Goal: Transaction & Acquisition: Subscribe to service/newsletter

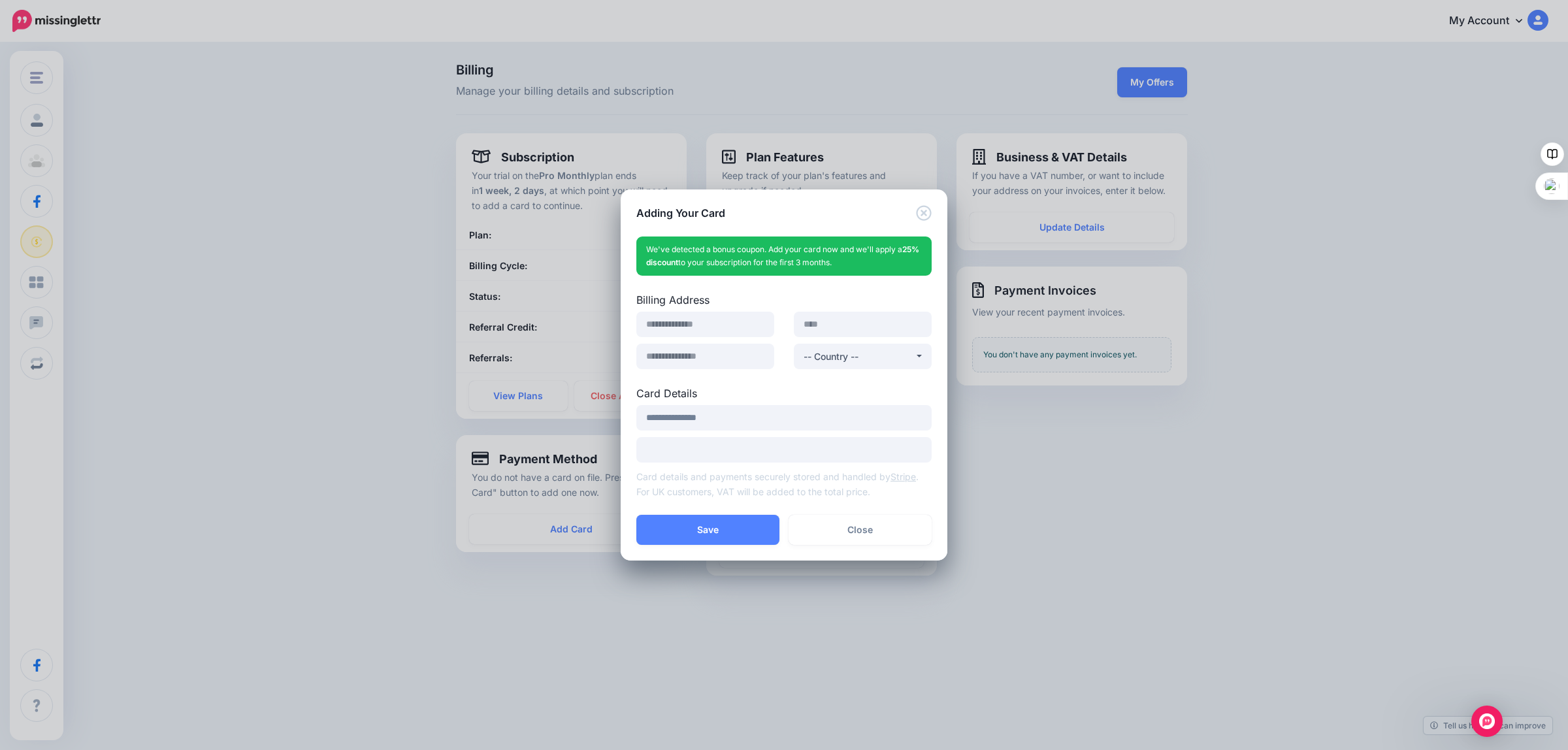
drag, startPoint x: 778, startPoint y: 216, endPoint x: 800, endPoint y: 216, distance: 22.0
click at [800, 216] on div "Adding Your Card" at bounding box center [784, 204] width 327 height 31
click at [869, 530] on button "Close" at bounding box center [860, 529] width 143 height 30
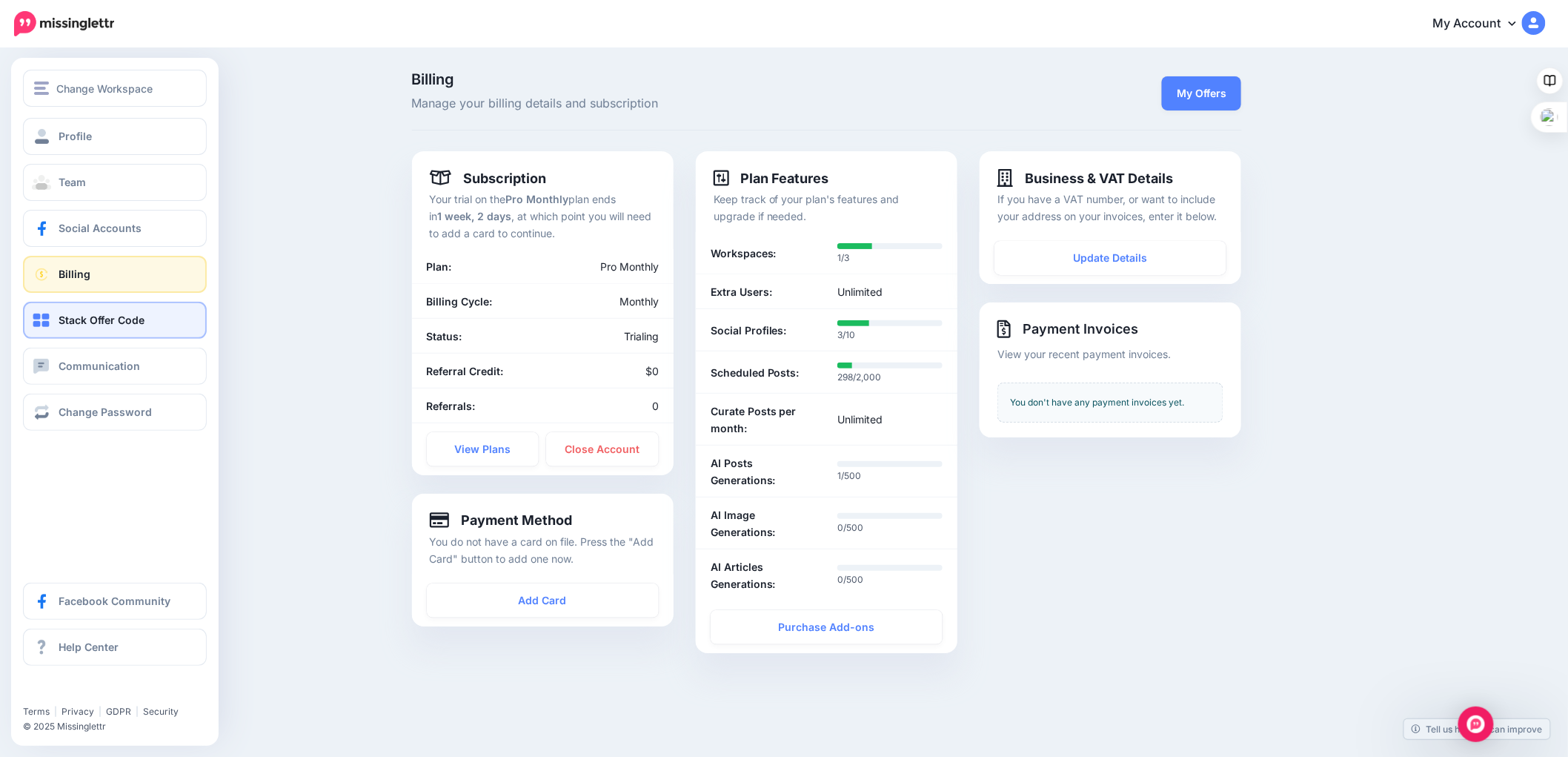
click at [67, 317] on span "Stack Offer Code" at bounding box center [101, 320] width 86 height 13
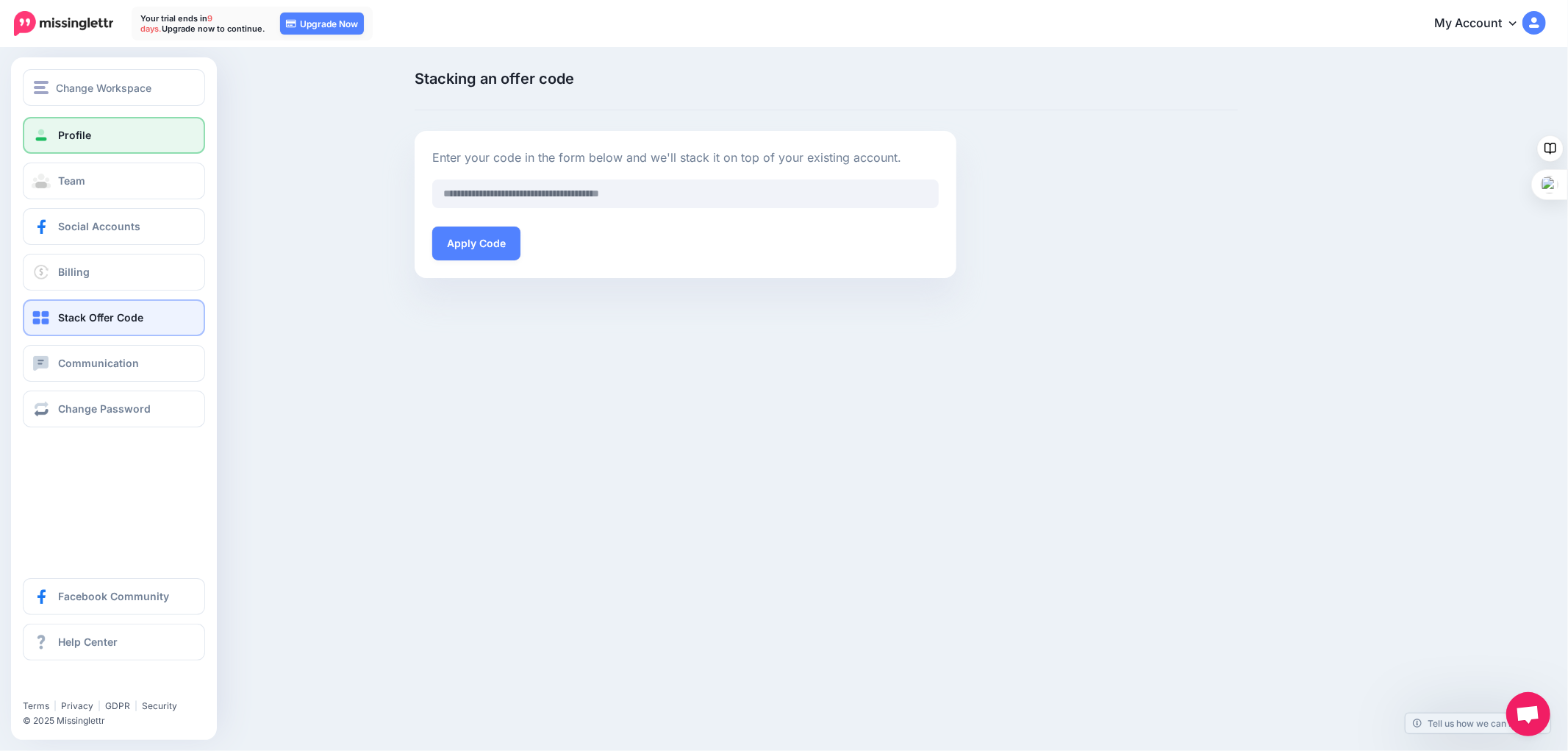
click at [69, 135] on span "Profile" at bounding box center [74, 135] width 34 height 13
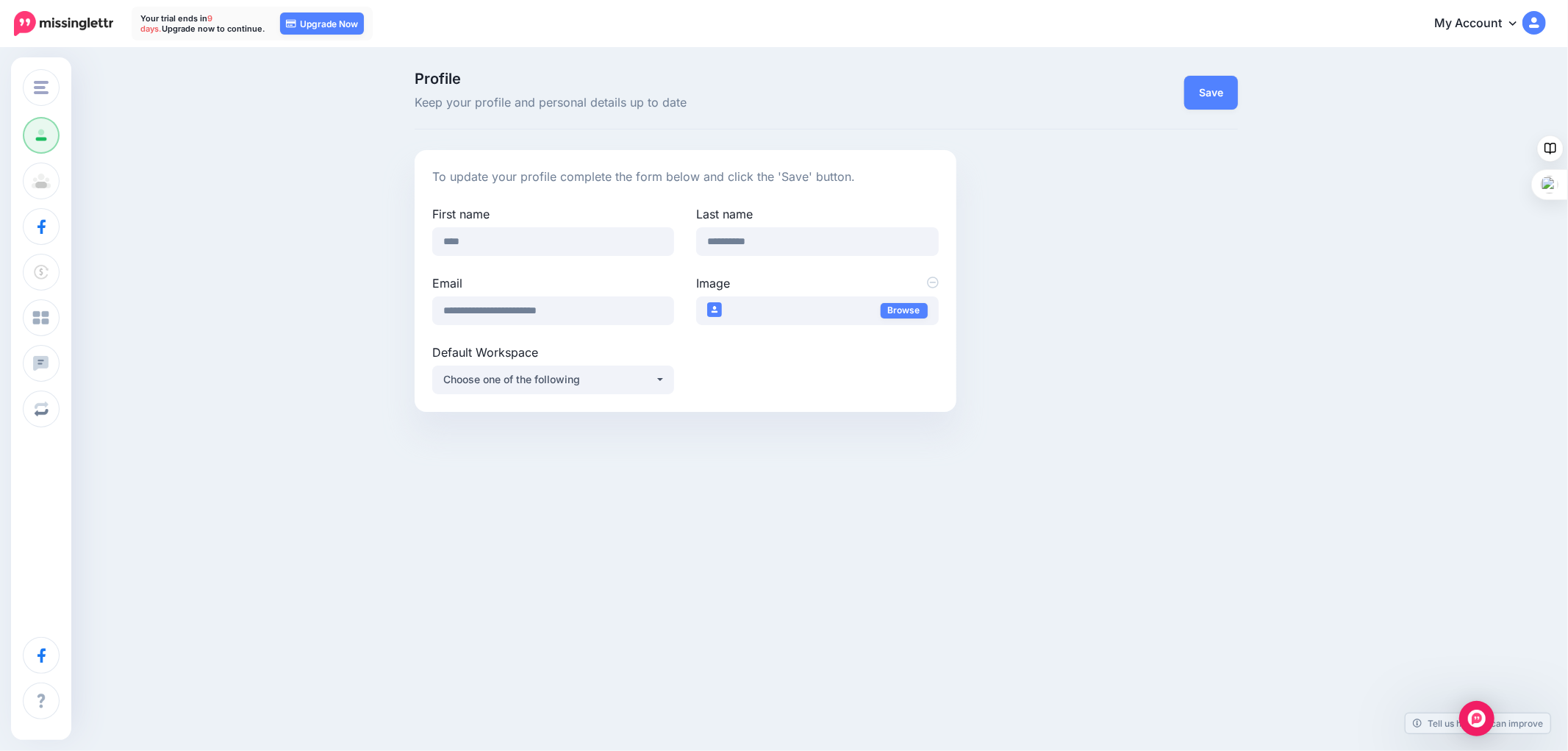
click at [64, 24] on img at bounding box center [63, 24] width 100 height 25
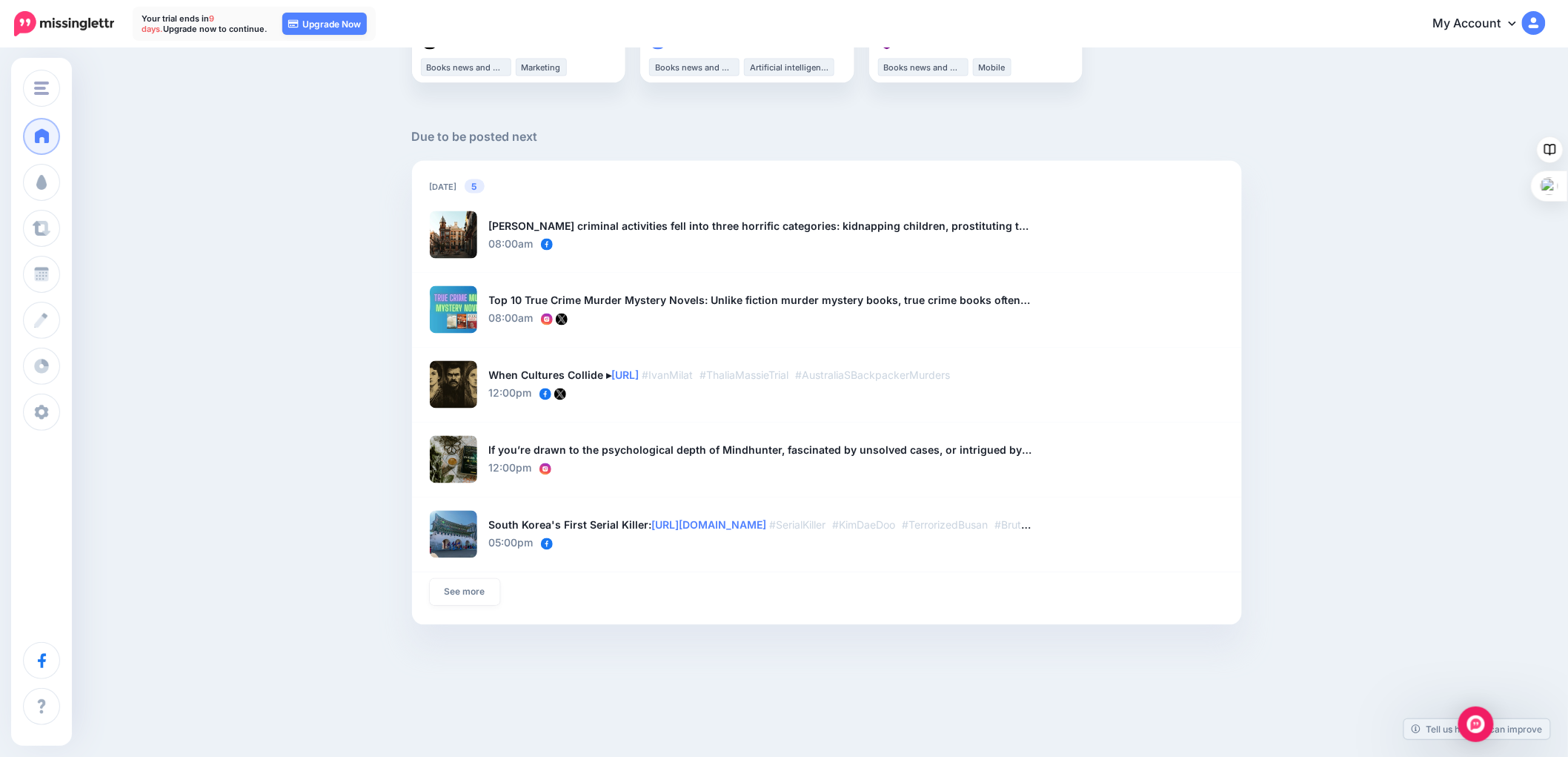
scroll to position [936, 0]
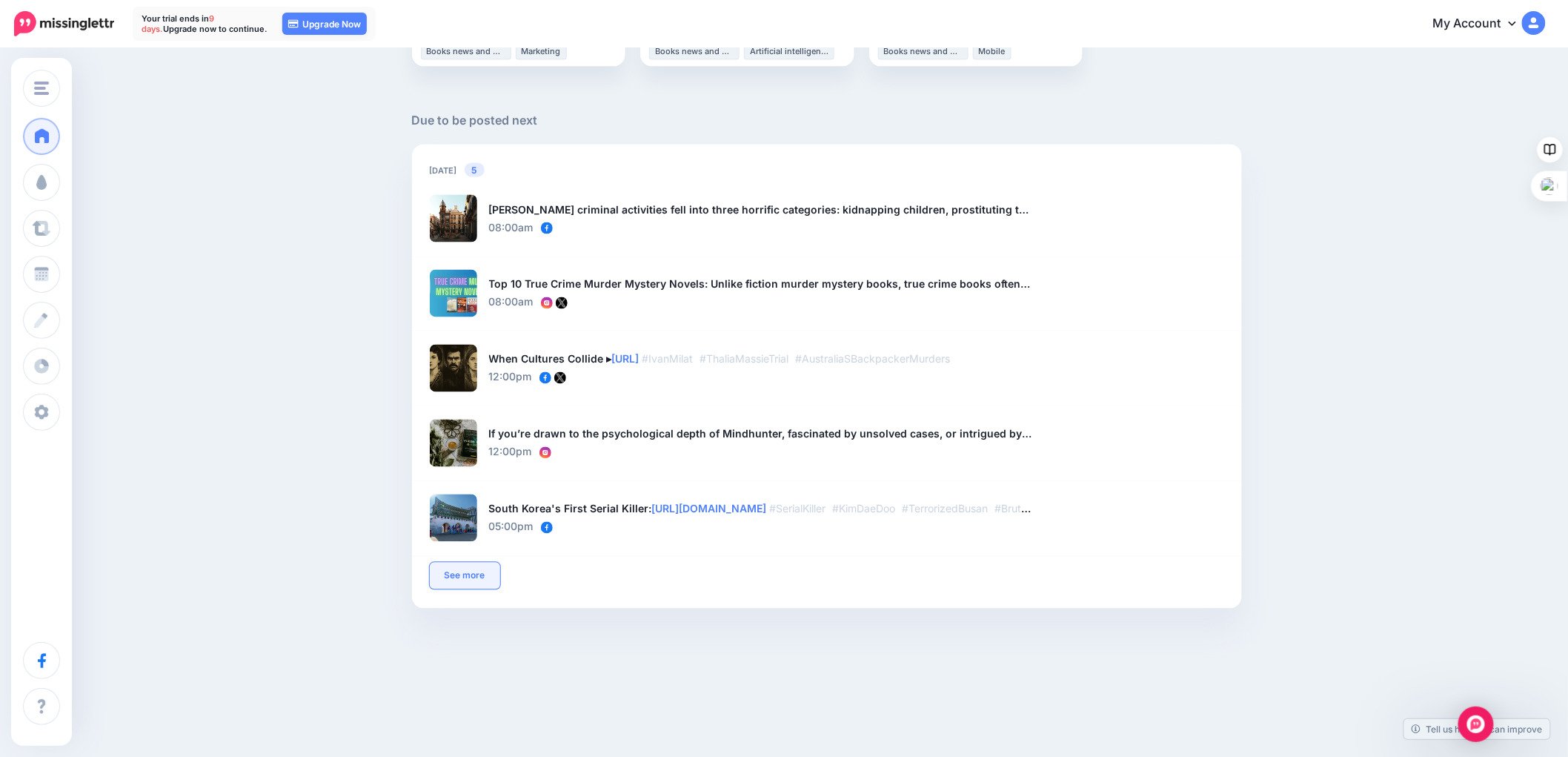
click at [477, 576] on link "See more" at bounding box center [465, 575] width 70 height 26
